Goal: Connect with others: Establish contact or relationships with other users

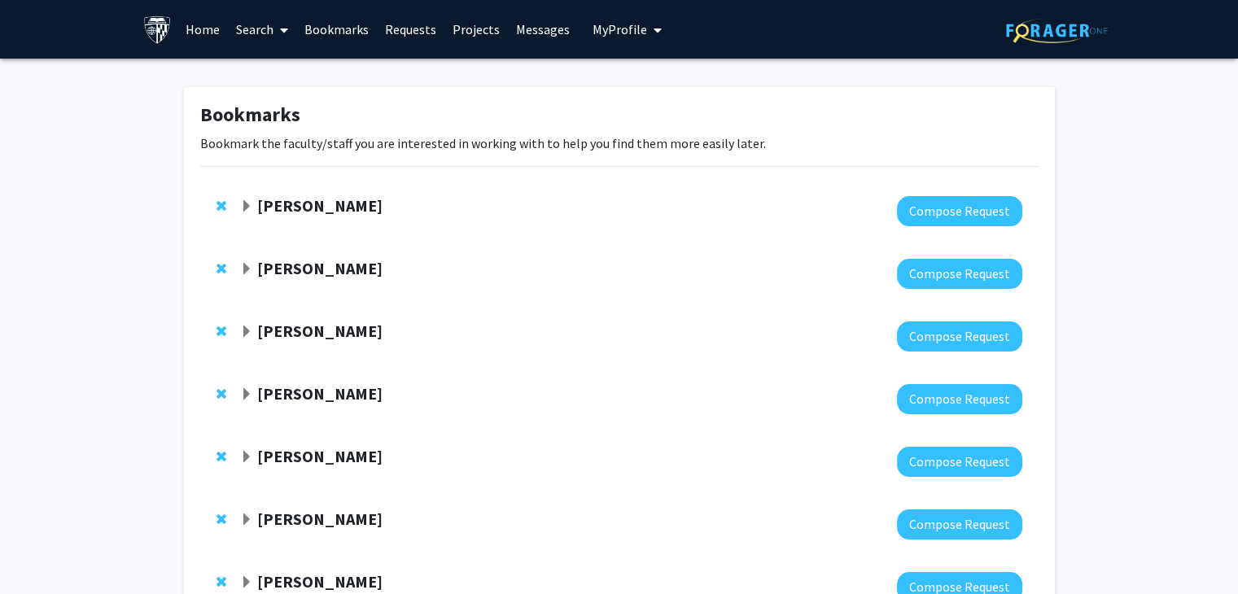
click at [361, 202] on strong "[PERSON_NAME]" at bounding box center [319, 205] width 125 height 20
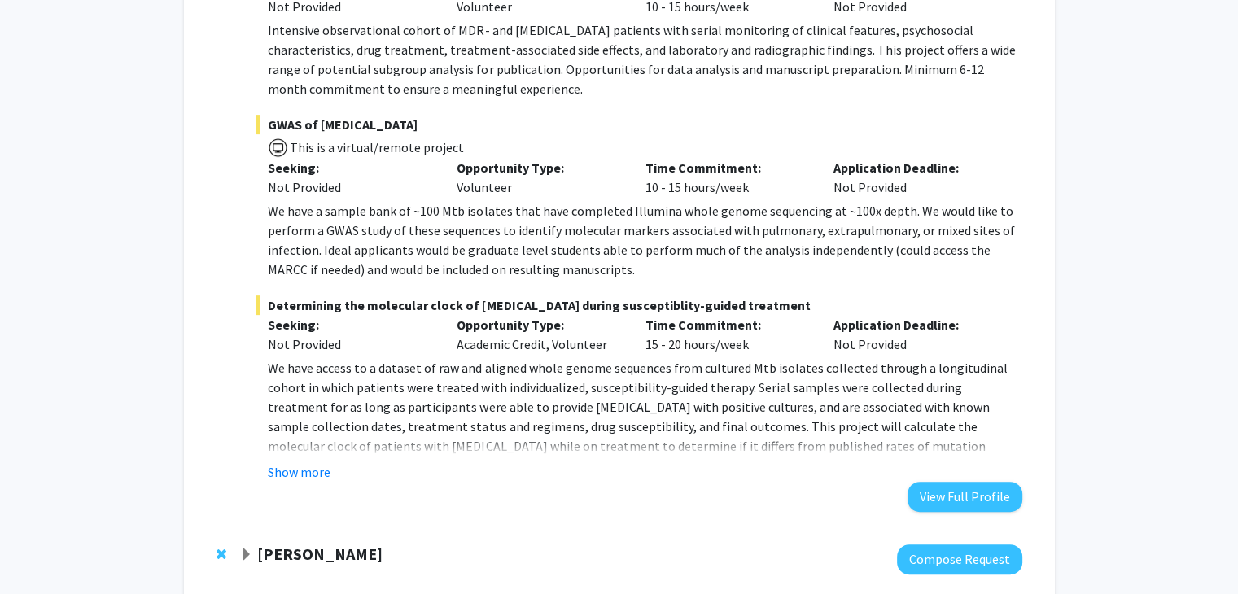
scroll to position [651, 0]
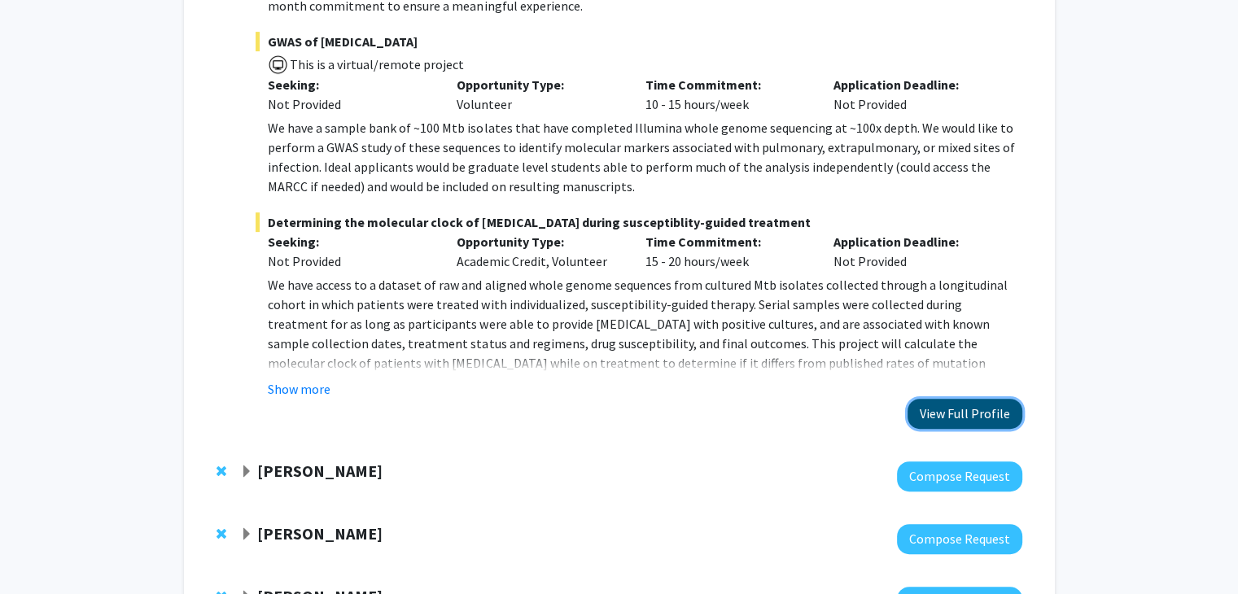
click at [954, 422] on button "View Full Profile" at bounding box center [964, 414] width 115 height 30
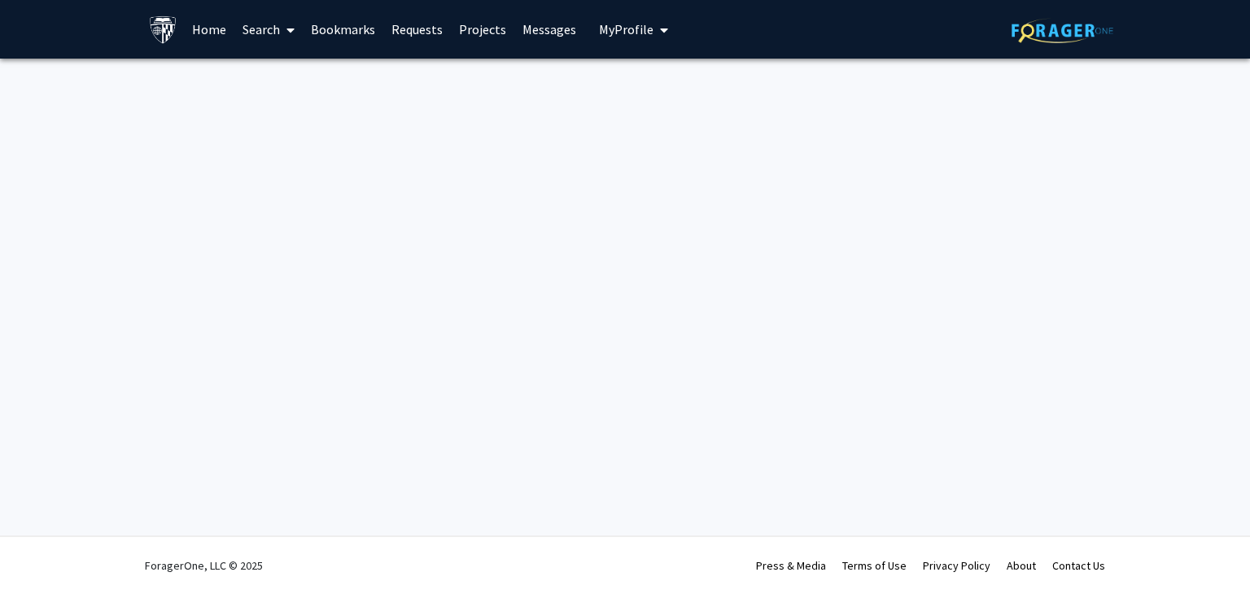
click at [208, 35] on link "Home" at bounding box center [209, 29] width 50 height 57
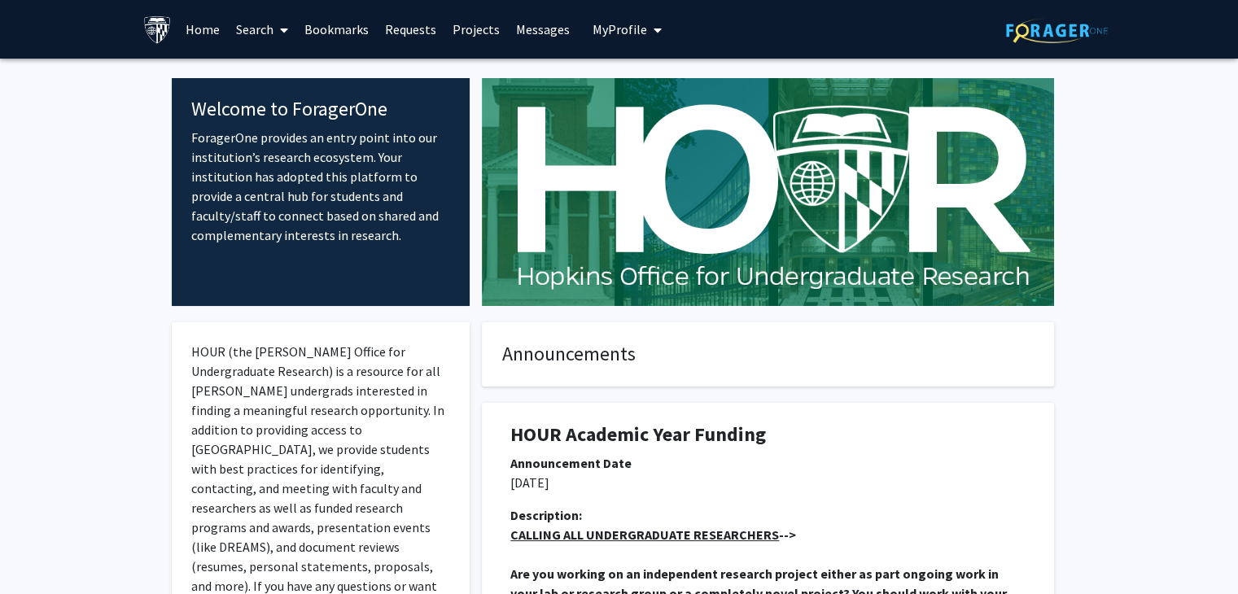
click at [337, 30] on link "Bookmarks" at bounding box center [336, 29] width 81 height 57
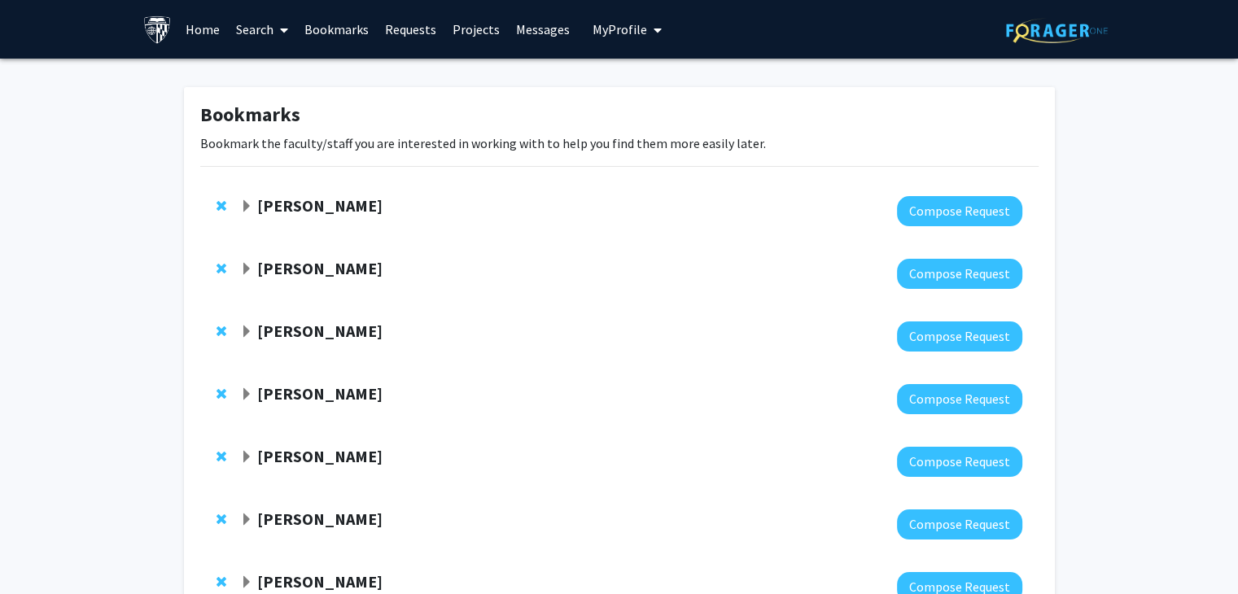
click at [413, 36] on link "Requests" at bounding box center [411, 29] width 68 height 57
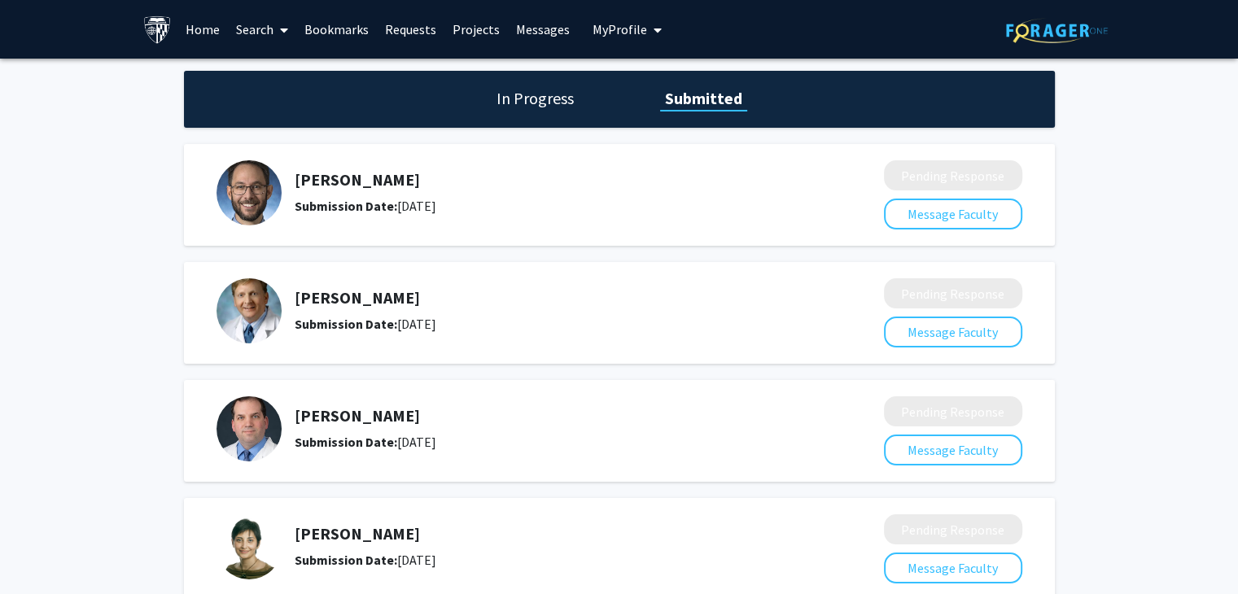
click at [242, 191] on img at bounding box center [248, 192] width 65 height 65
click at [885, 221] on button "Message Faculty" at bounding box center [953, 214] width 138 height 31
